Goal: Task Accomplishment & Management: Manage account settings

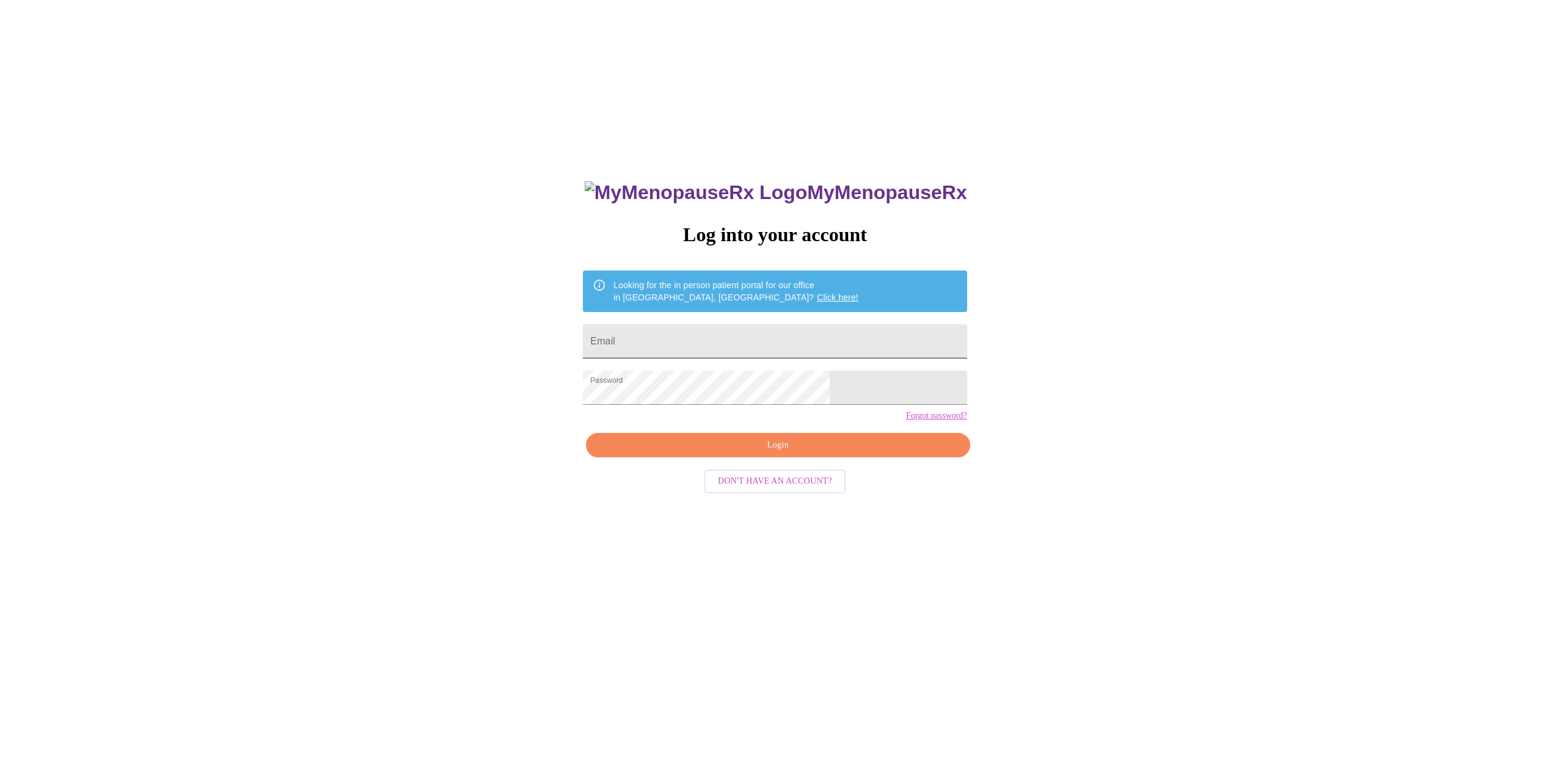
click at [711, 344] on input "Email" at bounding box center [774, 341] width 384 height 34
type input "cry8731@yahoo.com"
click at [754, 453] on span "Login" at bounding box center [778, 445] width 356 height 15
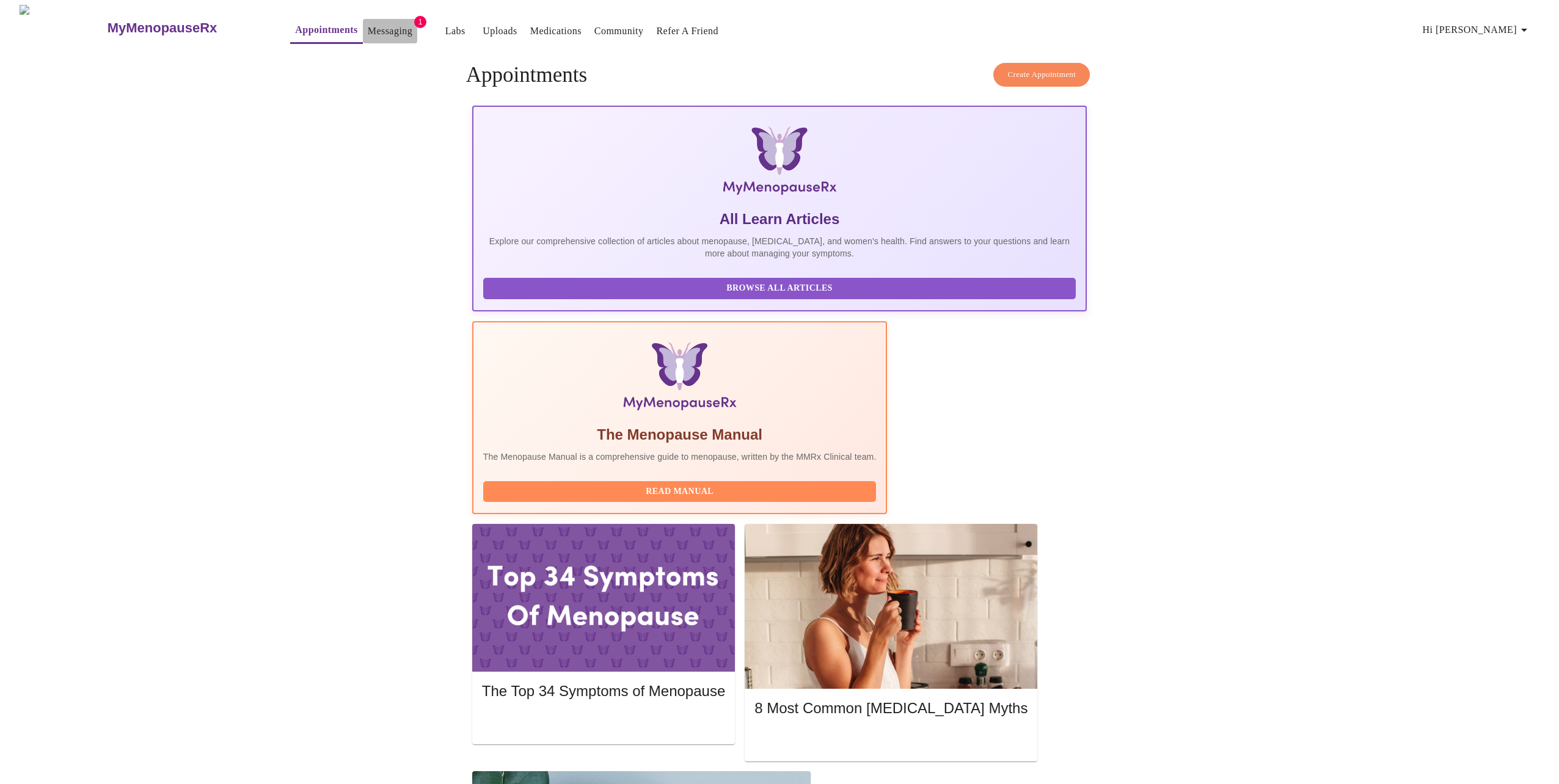
click at [368, 27] on link "Messaging" at bounding box center [390, 31] width 44 height 17
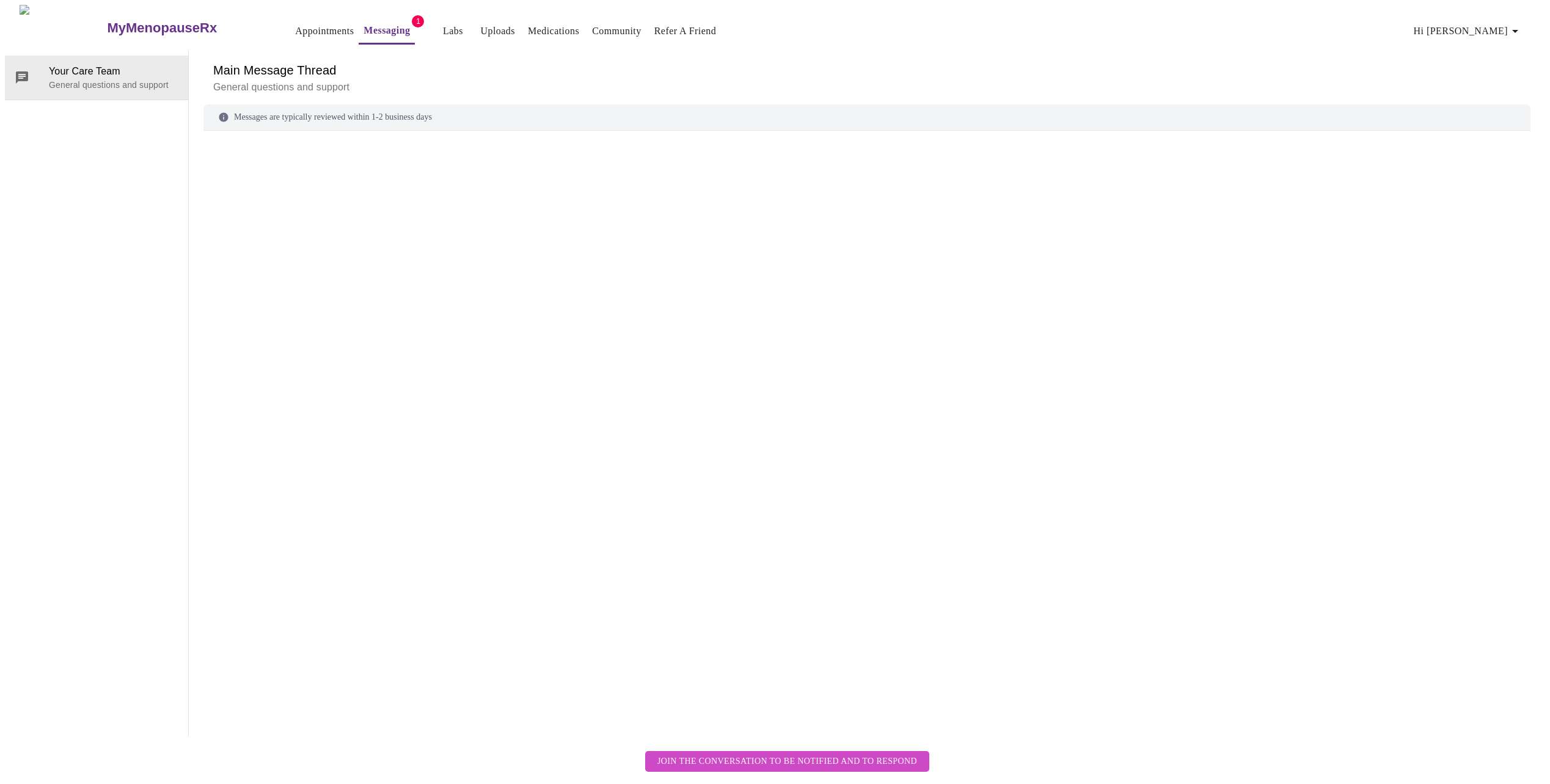
scroll to position [46, 0]
